Goal: Navigation & Orientation: Find specific page/section

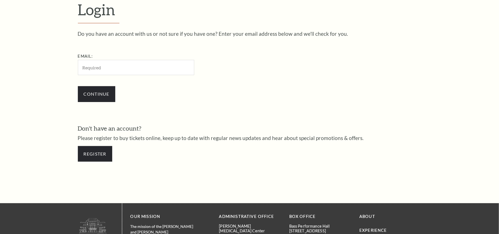
scroll to position [180, 0]
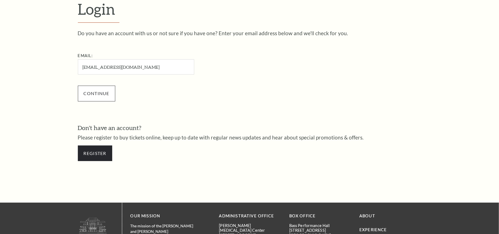
type input "mattangeles542@gmail.com"
click at [99, 90] on input "Continue" at bounding box center [96, 94] width 37 height 16
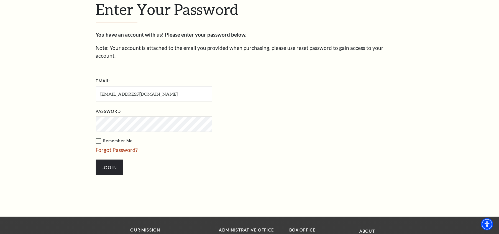
click at [96, 160] on input "Login" at bounding box center [109, 168] width 27 height 16
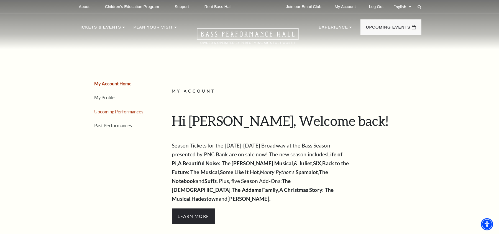
click at [137, 112] on link "Upcoming Performances" at bounding box center [118, 111] width 49 height 5
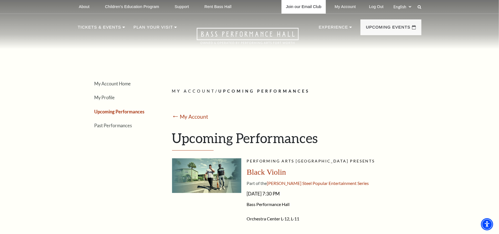
drag, startPoint x: 376, startPoint y: 8, endPoint x: 283, endPoint y: 2, distance: 93.3
click at [376, 8] on link "Log Out" at bounding box center [376, 7] width 23 height 14
